Goal: Task Accomplishment & Management: Use online tool/utility

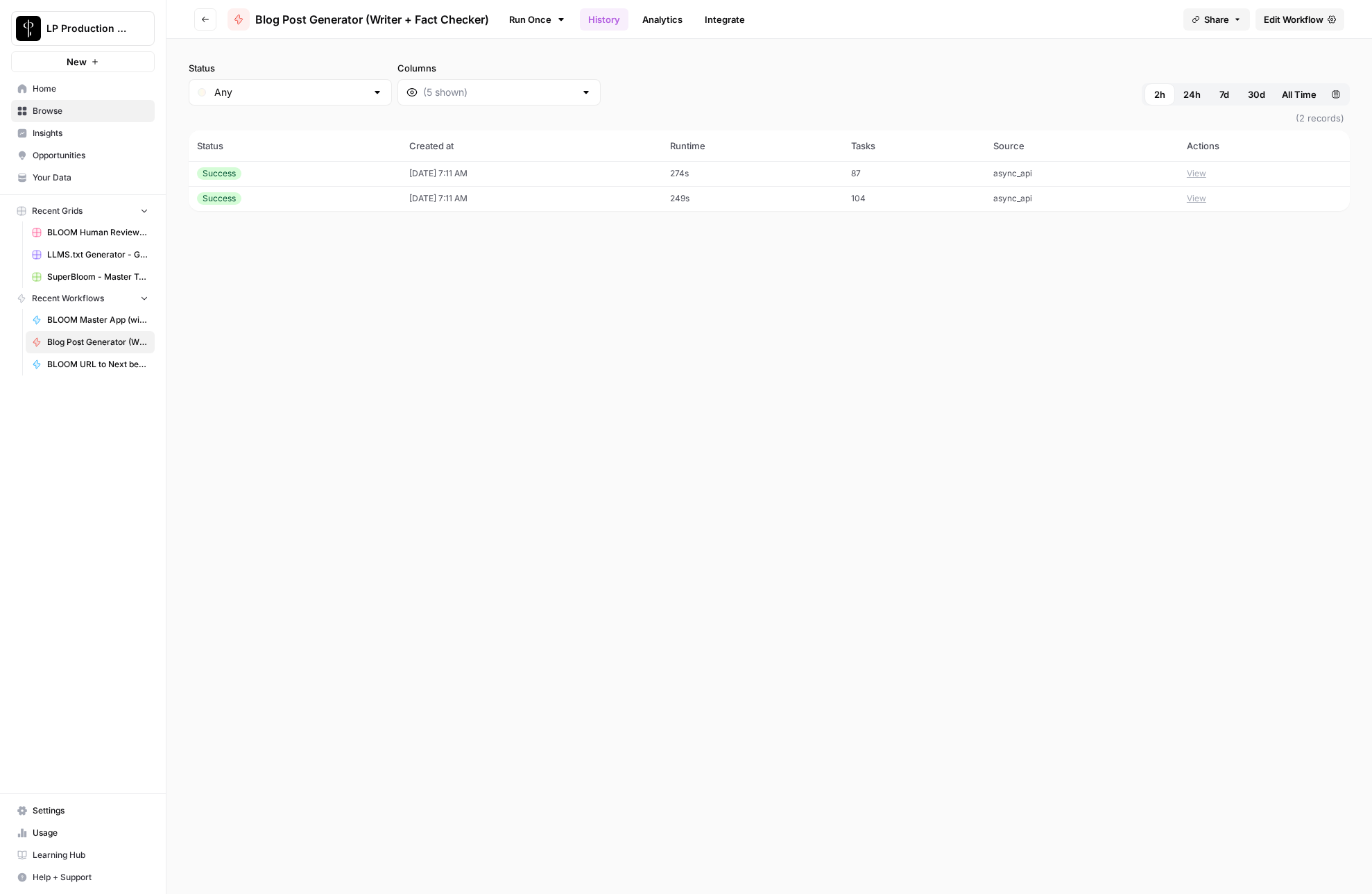
click at [1290, 21] on span "Edit Workflow" at bounding box center [1293, 19] width 60 height 14
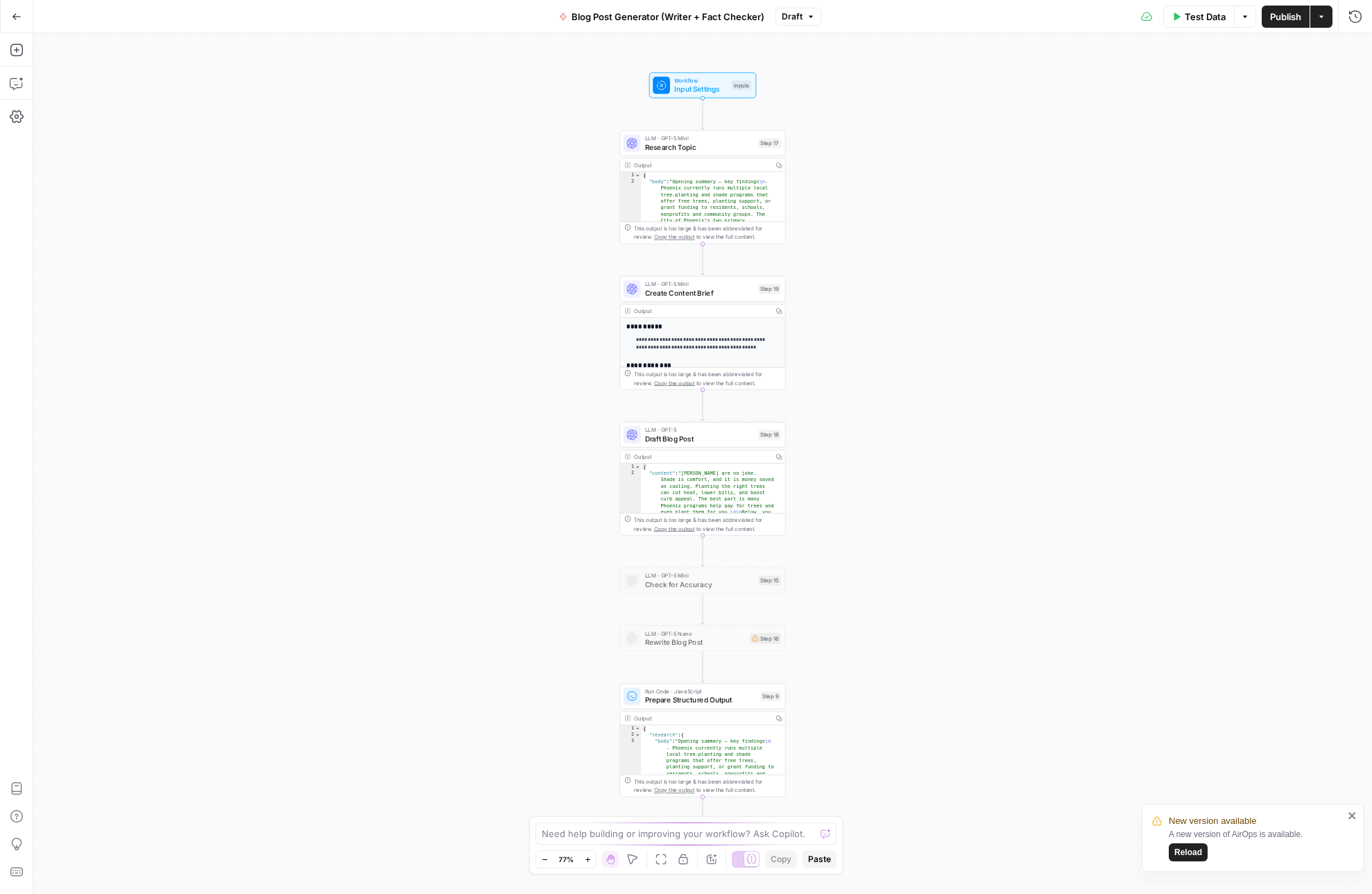
click at [682, 91] on span "Input Settings" at bounding box center [700, 89] width 52 height 11
click at [1312, 138] on span "edit field" at bounding box center [1309, 142] width 30 height 11
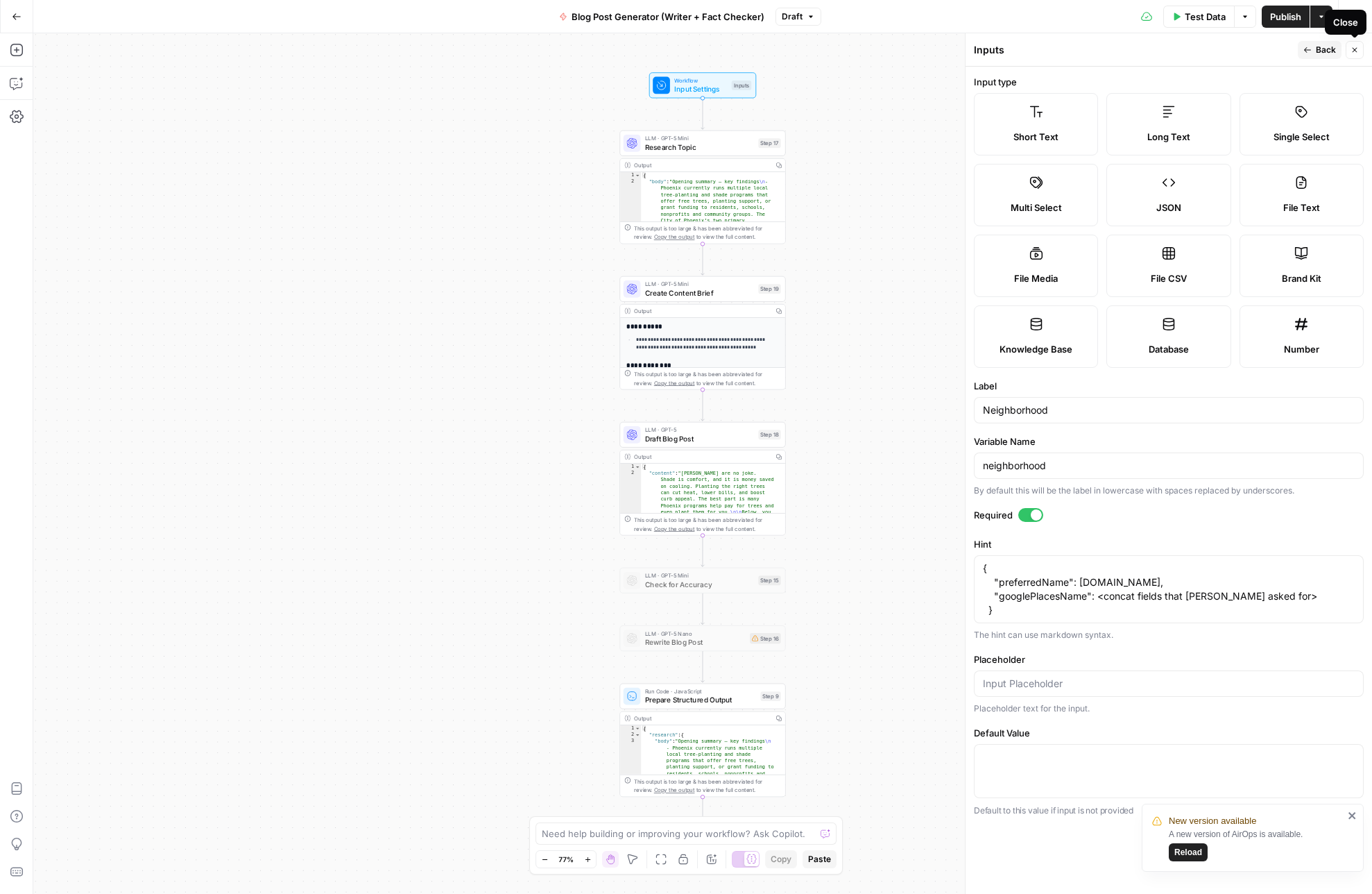
click at [1359, 12] on div "Close" at bounding box center [1346, 22] width 42 height 25
click at [1358, 16] on icon "button" at bounding box center [1356, 16] width 14 height 14
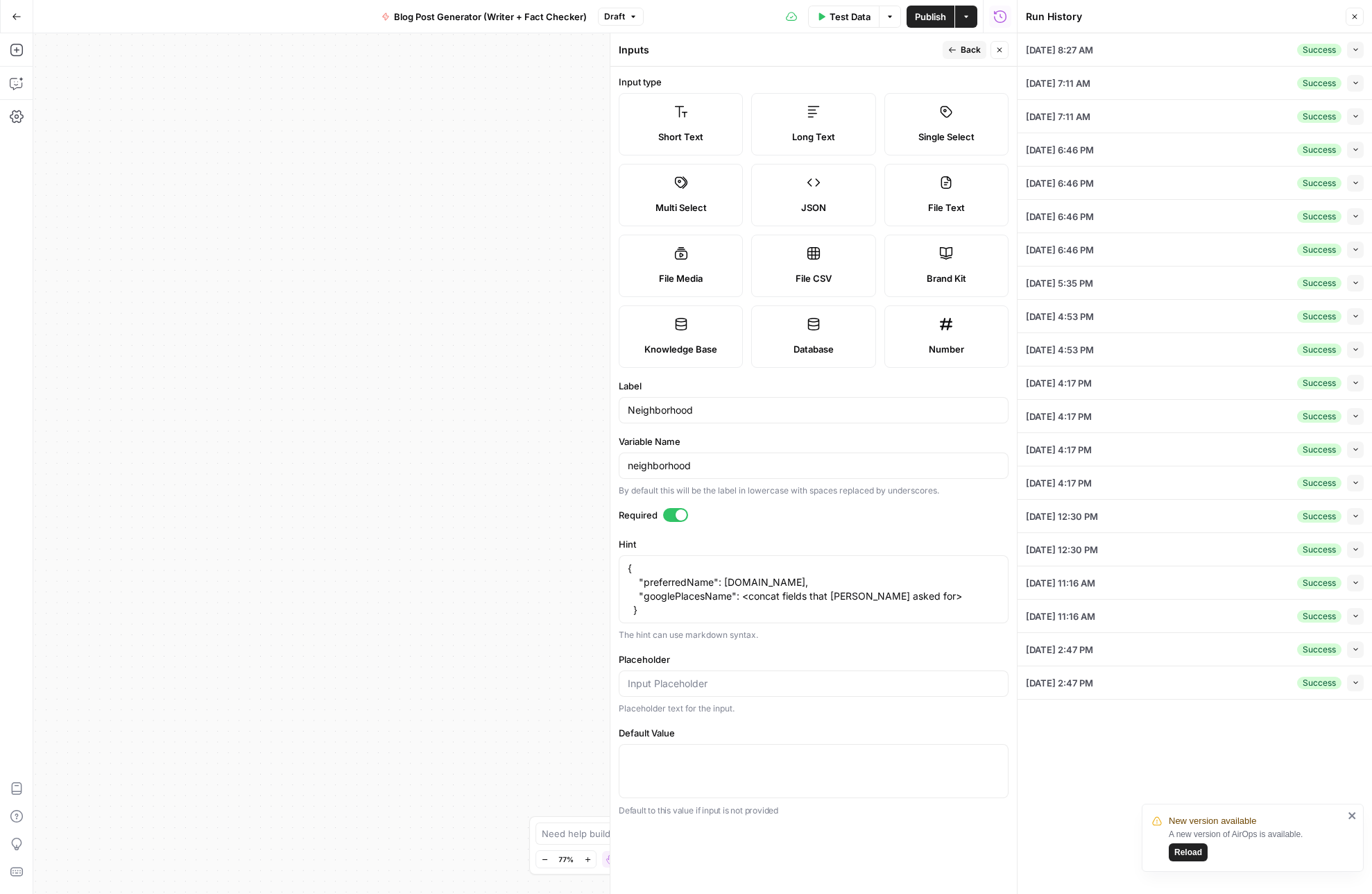
click at [1357, 50] on icon "button" at bounding box center [1356, 49] width 7 height 7
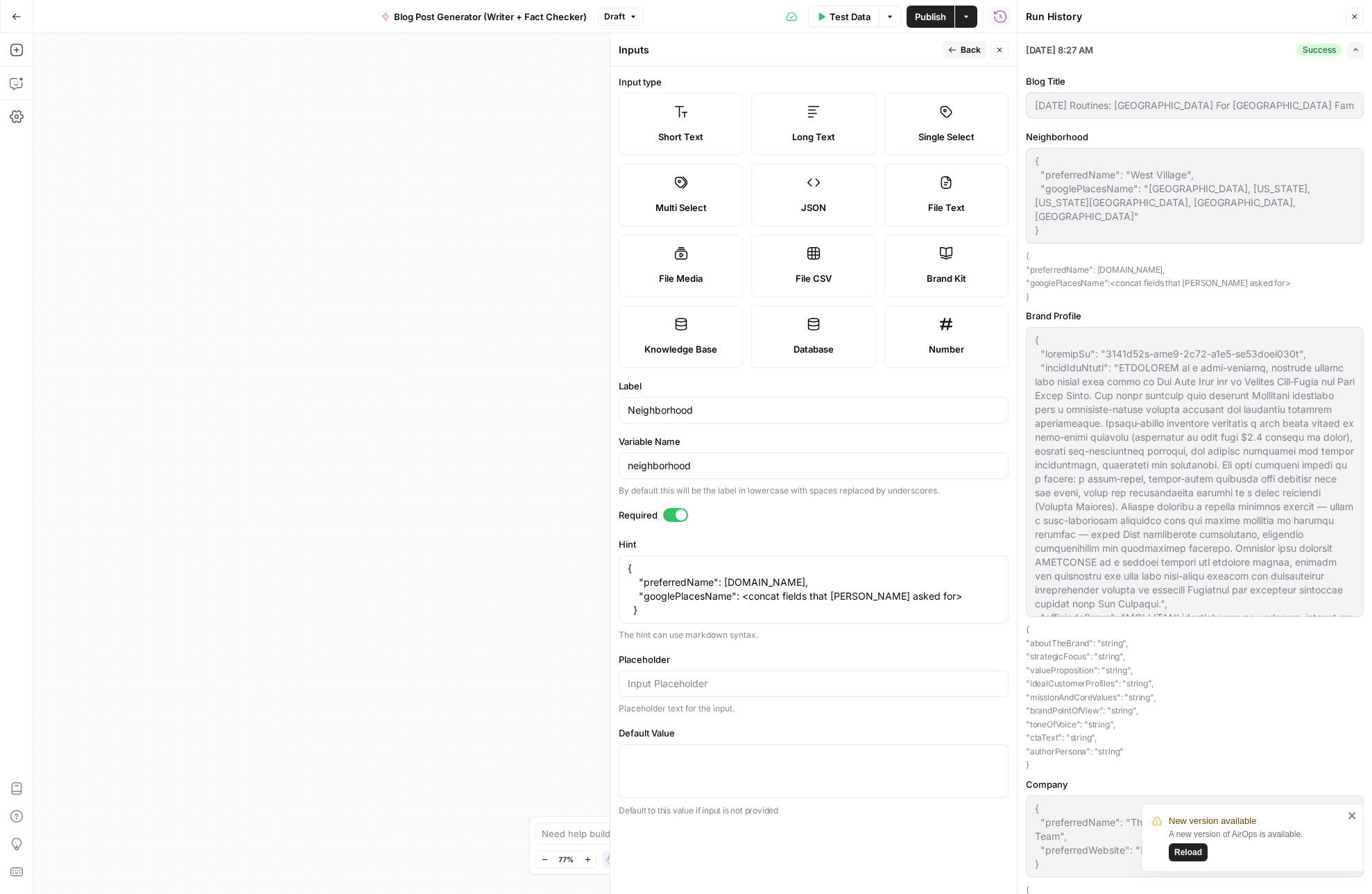
click at [1356, 16] on icon "button" at bounding box center [1355, 16] width 8 height 8
